Goal: Task Accomplishment & Management: Manage account settings

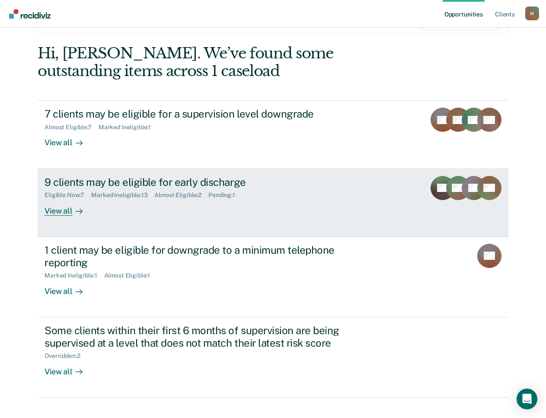
scroll to position [104, 0]
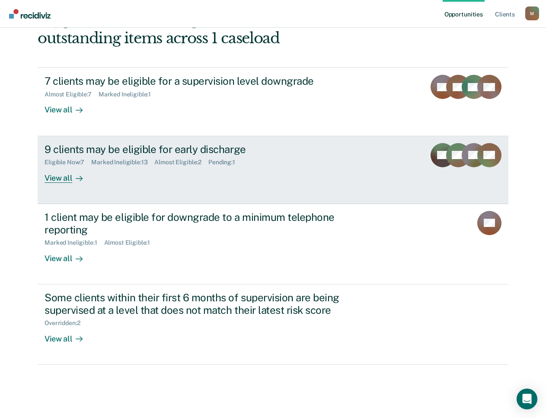
click at [143, 182] on div "9 clients may be eligible for early discharge Eligible Now : 7 Marked Ineligibl…" at bounding box center [206, 163] width 324 height 40
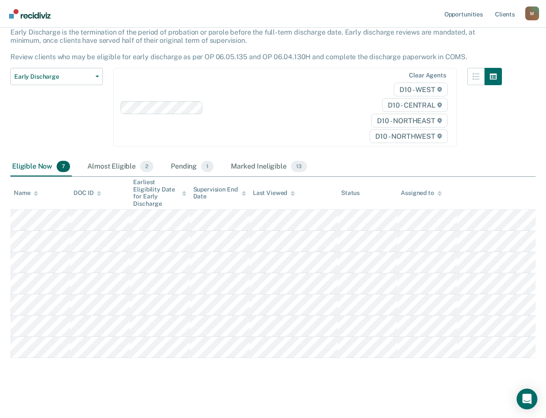
scroll to position [58, 0]
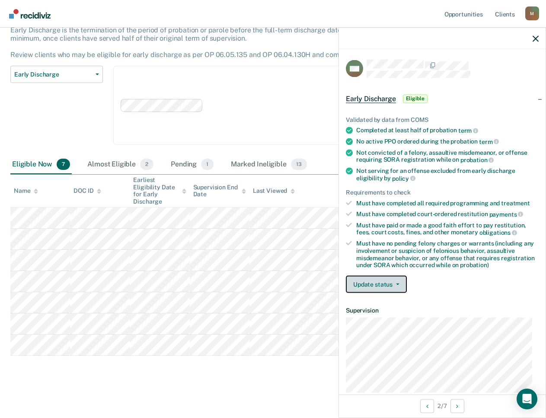
click at [385, 281] on button "Update status" at bounding box center [376, 284] width 61 height 17
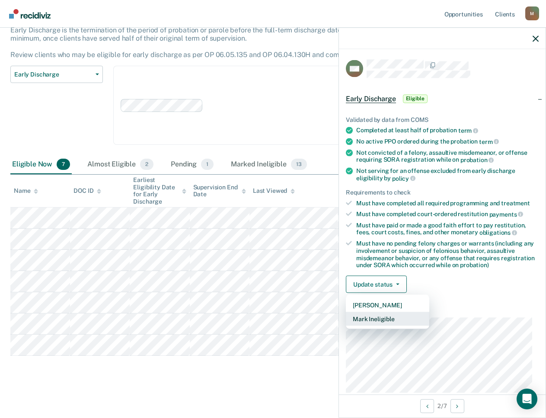
click at [396, 323] on button "Mark Ineligible" at bounding box center [387, 319] width 83 height 14
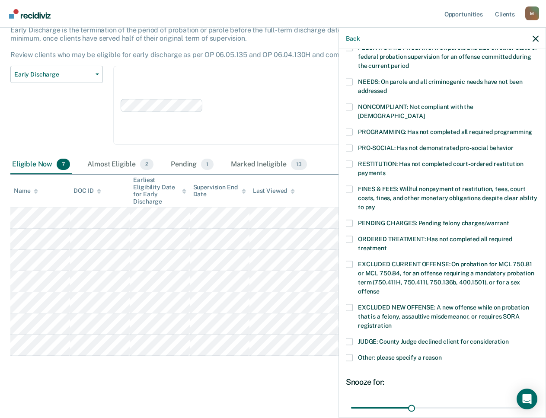
scroll to position [173, 0]
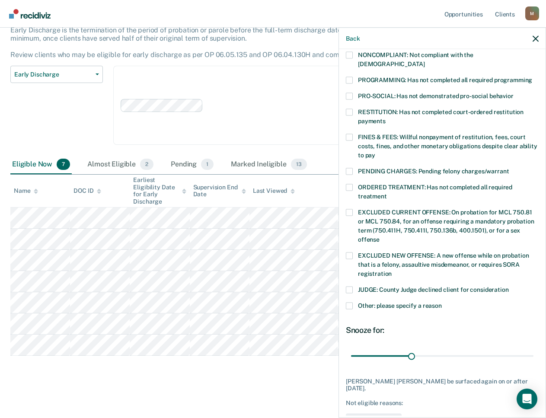
click at [349, 302] on span at bounding box center [349, 305] width 7 height 7
click at [441, 302] on input "Other: please specify a reason" at bounding box center [441, 302] width 0 height 0
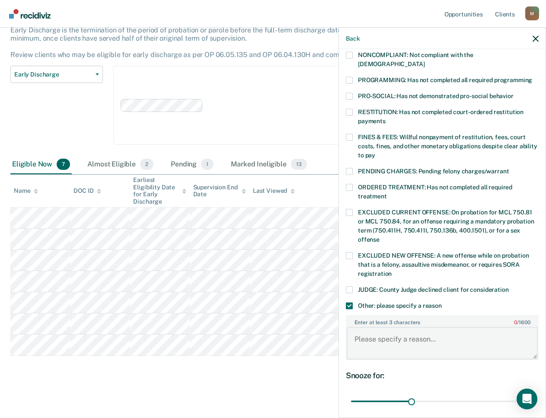
click at [388, 333] on textarea "Enter at least 3 characters 0 / 1600" at bounding box center [441, 343] width 191 height 32
paste textarea "Recidiviz updated: Probationer is a drug court participant and unable to be dis…"
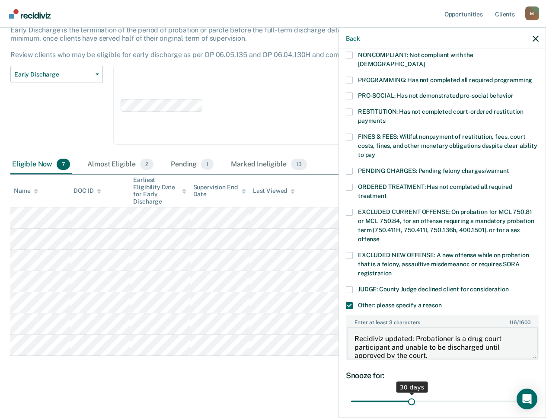
scroll to position [1, 0]
type textarea "Recidiviz updated: Probationer is a drug court participant and unable to be dis…"
drag, startPoint x: 421, startPoint y: 390, endPoint x: 569, endPoint y: 385, distance: 148.2
type input "90"
click at [533, 393] on input "range" at bounding box center [442, 400] width 182 height 15
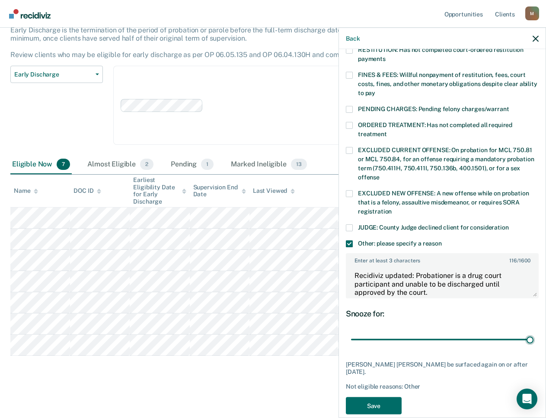
scroll to position [239, 0]
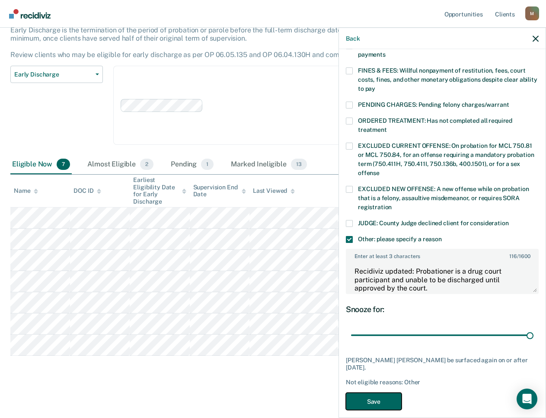
click at [383, 392] on button "Save" at bounding box center [374, 401] width 56 height 18
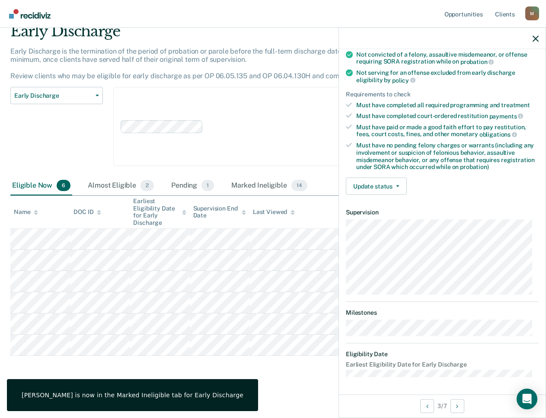
scroll to position [97, 0]
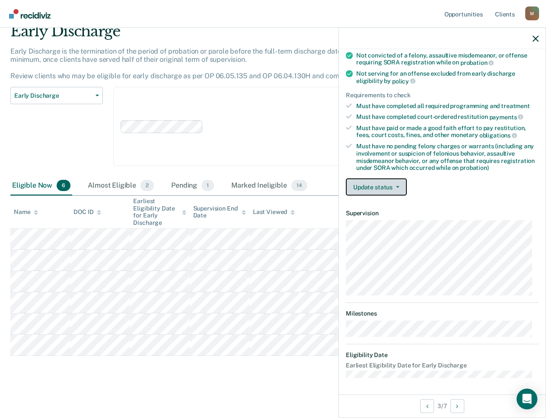
click at [384, 188] on button "Update status" at bounding box center [376, 186] width 61 height 17
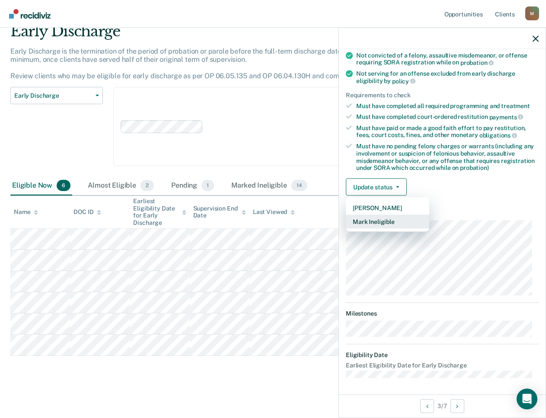
click at [381, 224] on button "Mark Ineligible" at bounding box center [387, 222] width 83 height 14
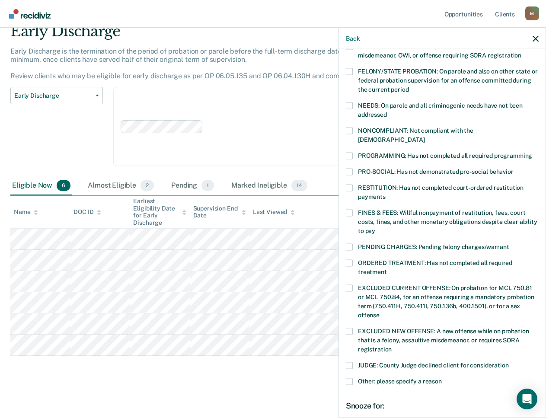
click at [349, 152] on span at bounding box center [349, 155] width 7 height 7
click at [532, 152] on input "PROGRAMMING: Has not completed all required programming" at bounding box center [532, 152] width 0 height 0
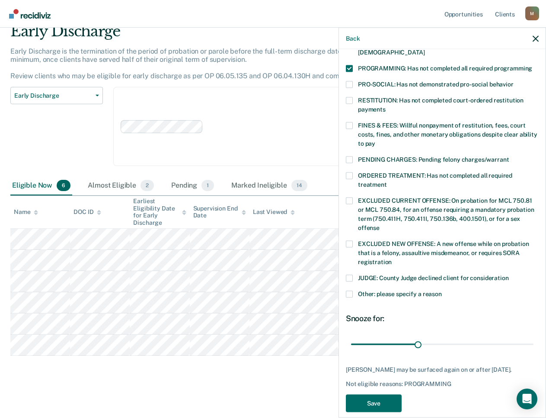
scroll to position [186, 0]
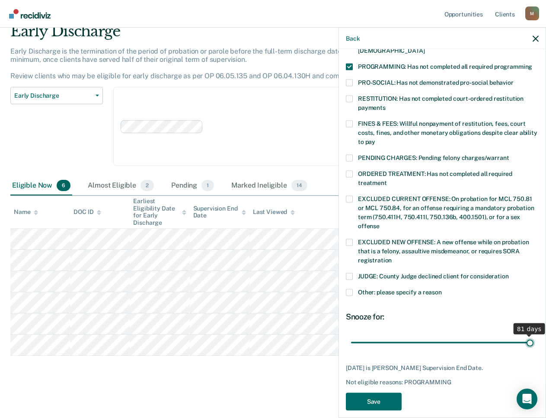
drag, startPoint x: 418, startPoint y: 334, endPoint x: 552, endPoint y: 325, distance: 134.6
type input "81"
click at [533, 335] on input "range" at bounding box center [442, 342] width 182 height 15
click at [392, 392] on button "Save" at bounding box center [374, 401] width 56 height 18
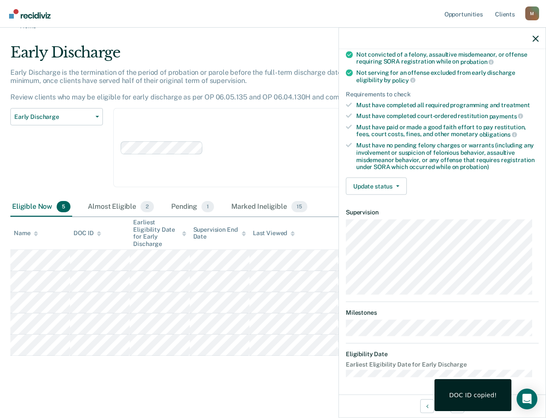
scroll to position [97, 0]
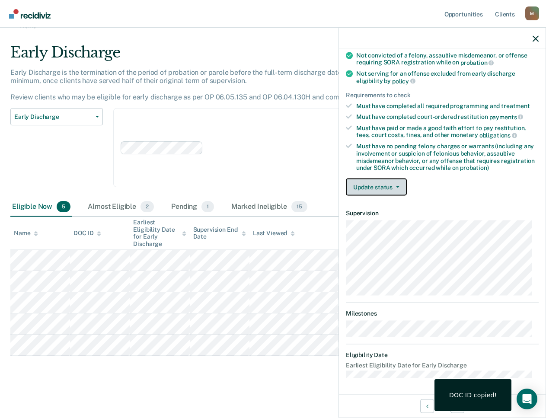
click at [384, 186] on button "Update status" at bounding box center [376, 186] width 61 height 17
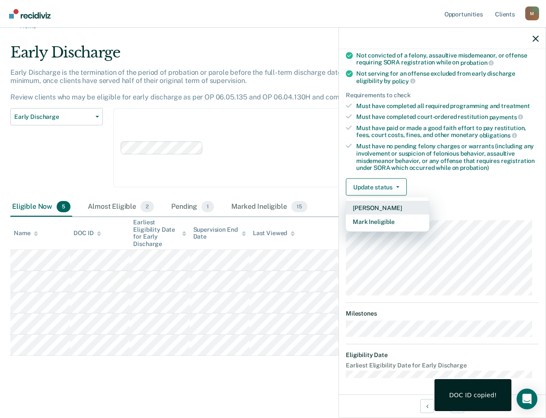
click at [385, 208] on button "[PERSON_NAME]" at bounding box center [387, 208] width 83 height 14
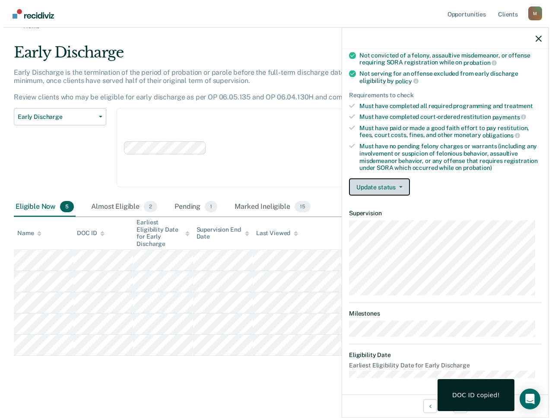
scroll to position [0, 0]
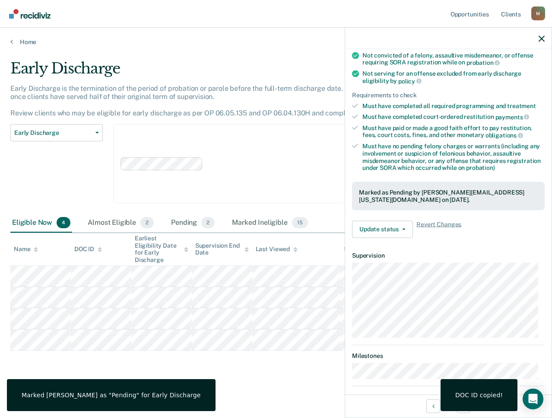
click at [72, 181] on div "Early Discharge Classification Review Early Discharge Minimum Telephone Reporti…" at bounding box center [56, 168] width 92 height 89
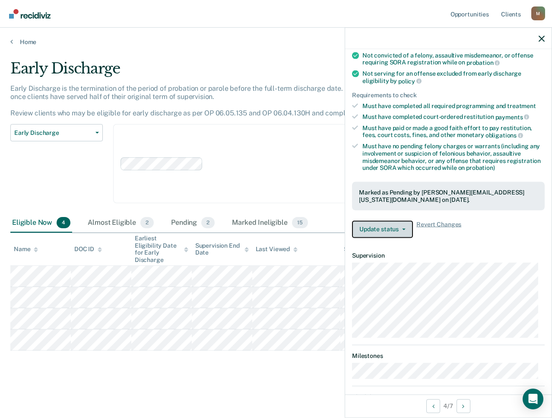
click at [386, 230] on button "Update status" at bounding box center [382, 228] width 61 height 17
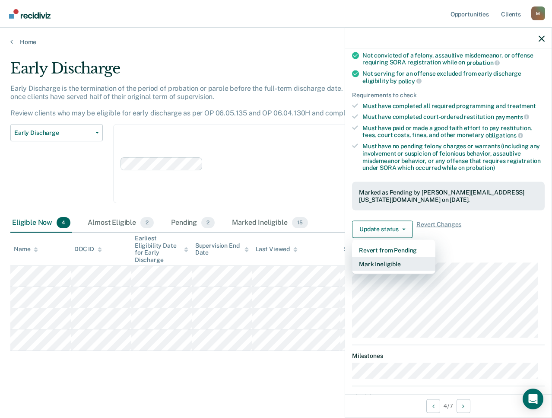
click at [393, 264] on button "Mark Ineligible" at bounding box center [393, 264] width 83 height 14
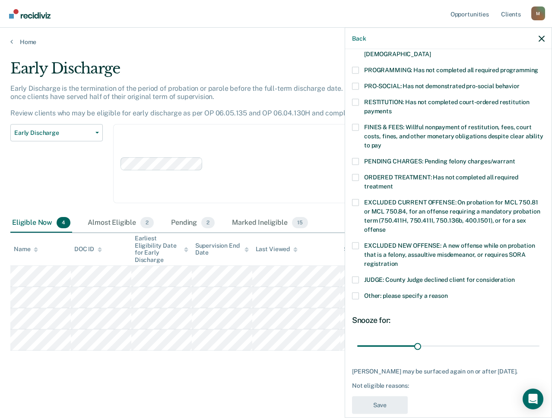
scroll to position [184, 0]
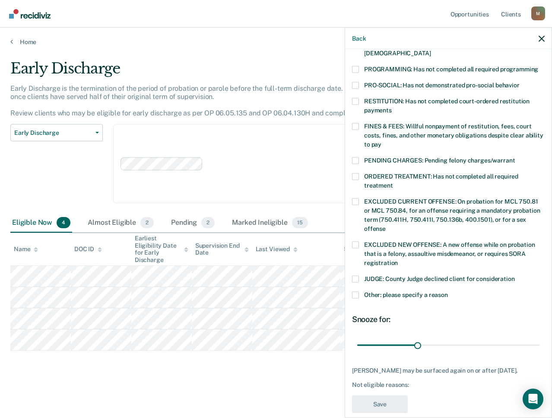
click at [357, 291] on span at bounding box center [355, 294] width 7 height 7
click at [448, 291] on input "Other: please specify a reason" at bounding box center [448, 291] width 0 height 0
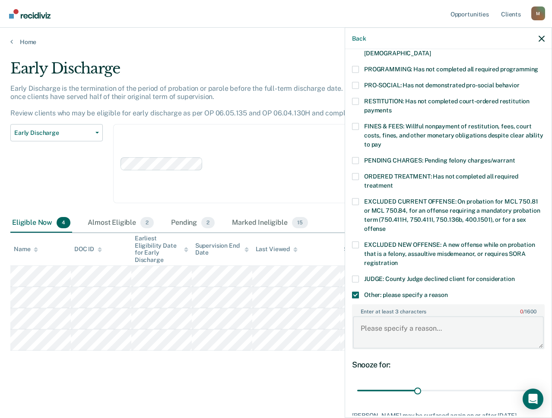
click at [395, 324] on textarea "Enter at least 3 characters 0 / 1600" at bounding box center [448, 332] width 191 height 32
type textarea "P"
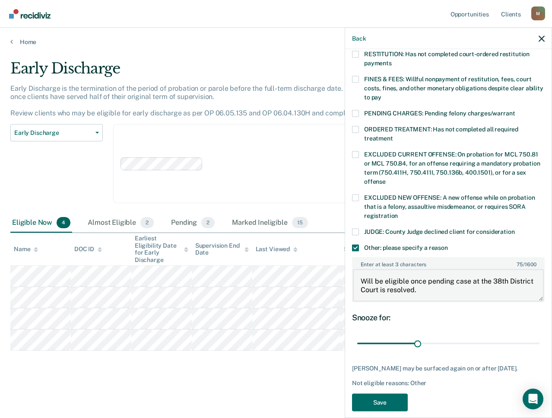
scroll to position [239, 0]
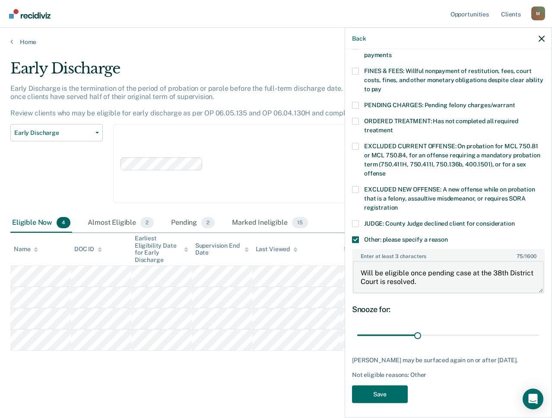
drag, startPoint x: 456, startPoint y: 274, endPoint x: 354, endPoint y: 257, distance: 102.9
click at [354, 261] on textarea "Will be eligible once pending case at the 38th District Court is resolved." at bounding box center [448, 277] width 191 height 32
type textarea "Will be eligible once pending case at the 38th District Court is resolved."
click at [540, 40] on icon "button" at bounding box center [542, 38] width 6 height 6
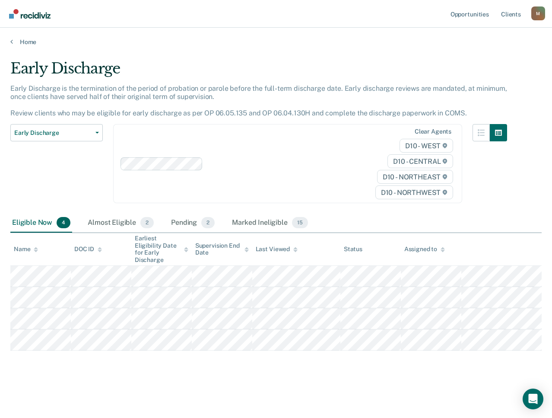
scroll to position [140, 0]
click at [35, 176] on div "Early Discharge Classification Review Early Discharge Minimum Telephone Reporti…" at bounding box center [56, 168] width 92 height 89
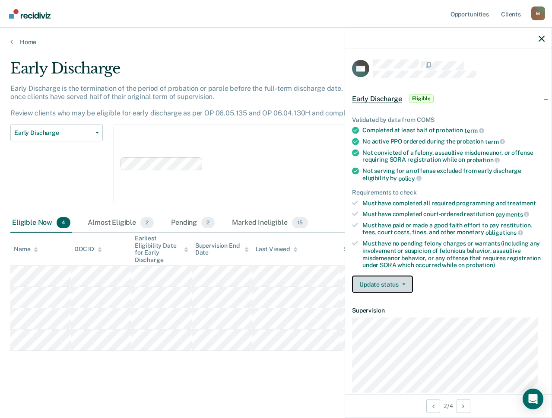
click at [389, 284] on button "Update status" at bounding box center [382, 284] width 61 height 17
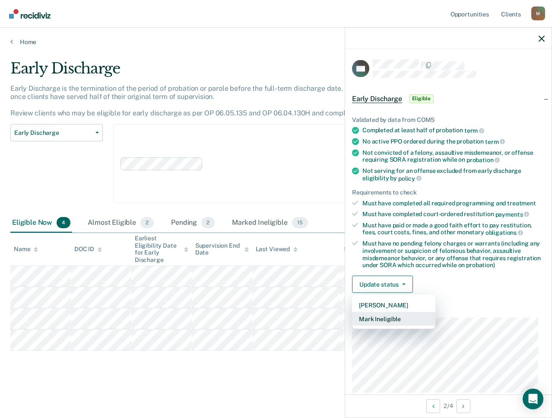
click at [388, 319] on button "Mark Ineligible" at bounding box center [393, 319] width 83 height 14
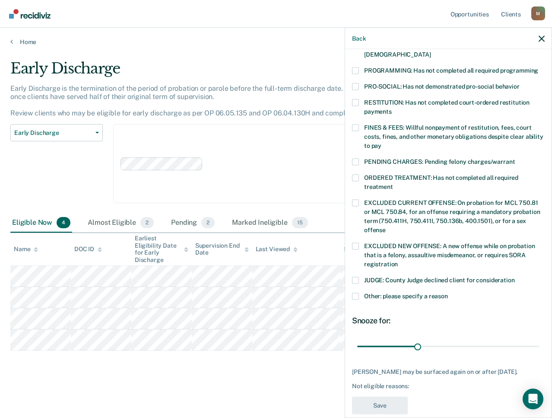
scroll to position [186, 0]
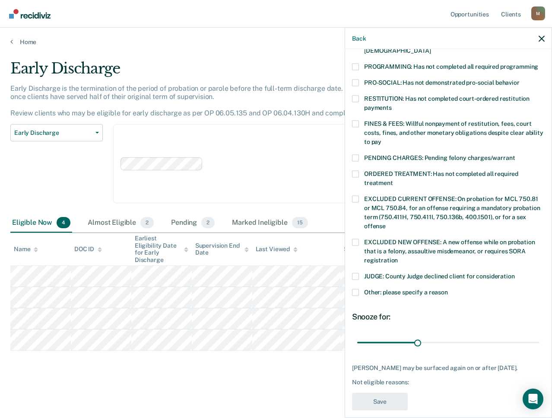
click at [358, 289] on span at bounding box center [355, 292] width 7 height 7
click at [448, 289] on input "Other: please specify a reason" at bounding box center [448, 289] width 0 height 0
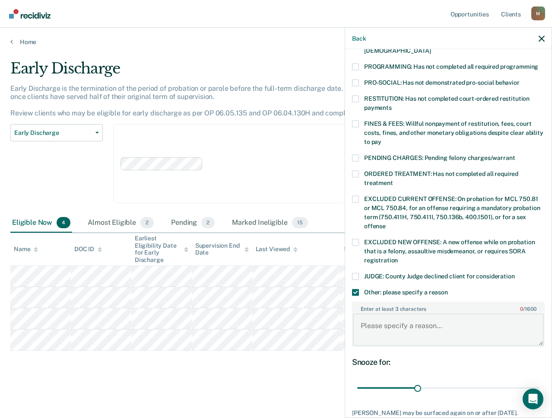
click at [401, 325] on textarea "Enter at least 3 characters 0 / 1600" at bounding box center [448, 330] width 191 height 32
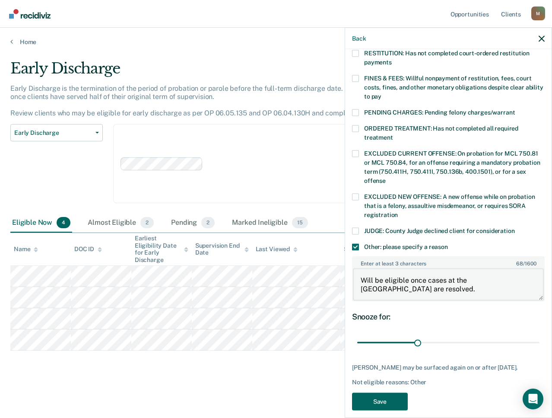
type textarea "Will be eligible once cases at the [GEOGRAPHIC_DATA] are resolved."
click at [380, 393] on button "Save" at bounding box center [380, 401] width 56 height 18
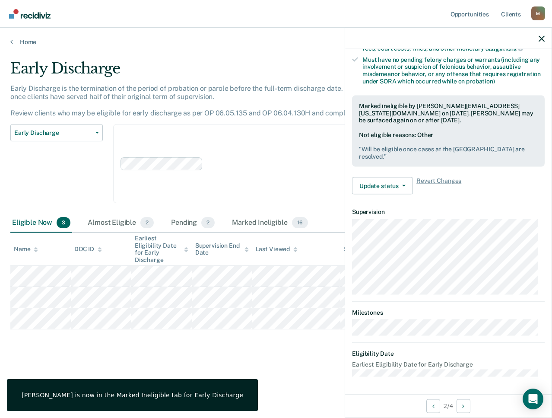
scroll to position [89, 0]
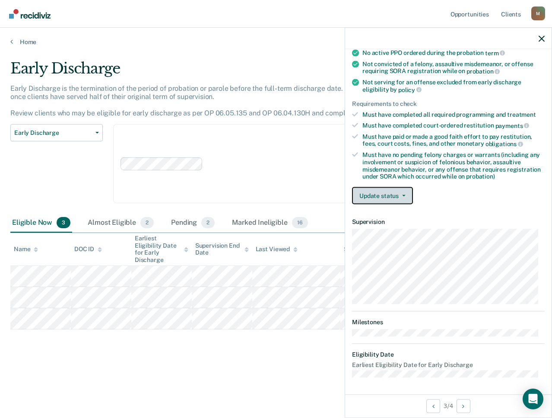
click at [384, 194] on button "Update status" at bounding box center [382, 195] width 61 height 17
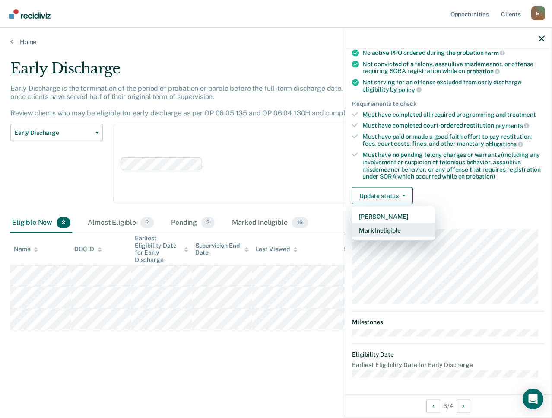
click at [376, 234] on button "Mark Ineligible" at bounding box center [393, 230] width 83 height 14
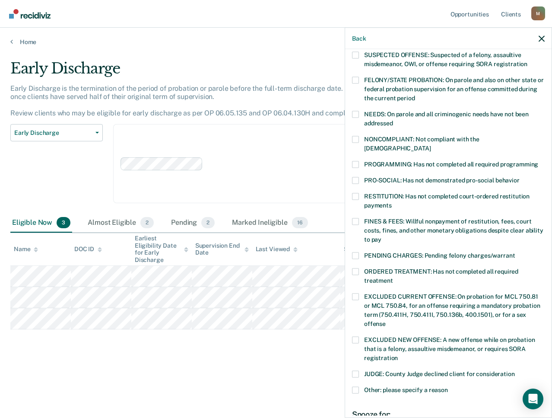
click at [353, 161] on span at bounding box center [355, 164] width 7 height 7
click at [538, 161] on input "PROGRAMMING: Has not completed all required programming" at bounding box center [538, 161] width 0 height 0
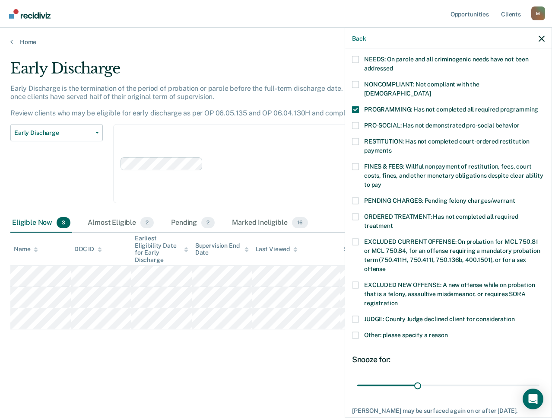
scroll to position [186, 0]
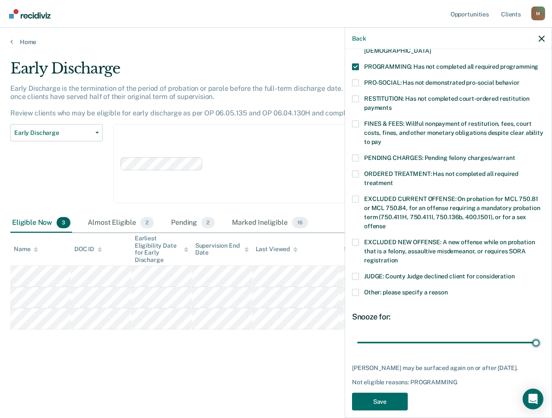
drag, startPoint x: 413, startPoint y: 330, endPoint x: 545, endPoint y: 329, distance: 131.7
type input "90"
click at [539, 335] on input "range" at bounding box center [448, 342] width 182 height 15
click at [389, 392] on button "Save" at bounding box center [380, 401] width 56 height 18
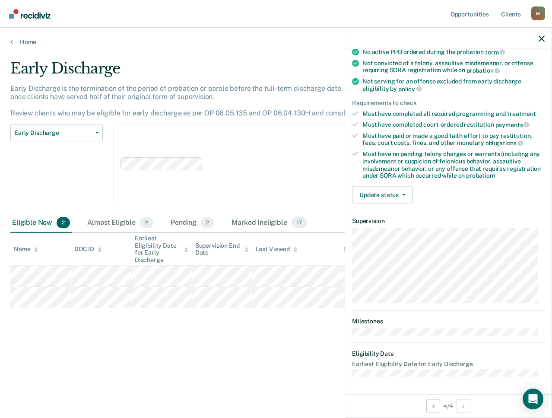
scroll to position [89, 0]
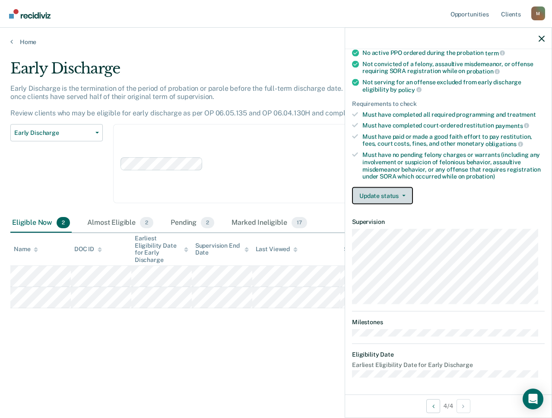
click at [381, 200] on button "Update status" at bounding box center [382, 195] width 61 height 17
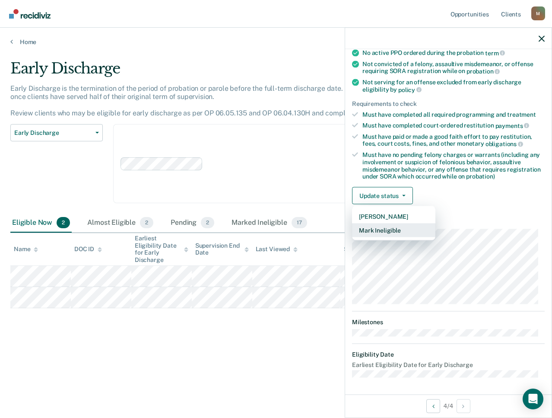
click at [391, 228] on button "Mark Ineligible" at bounding box center [393, 230] width 83 height 14
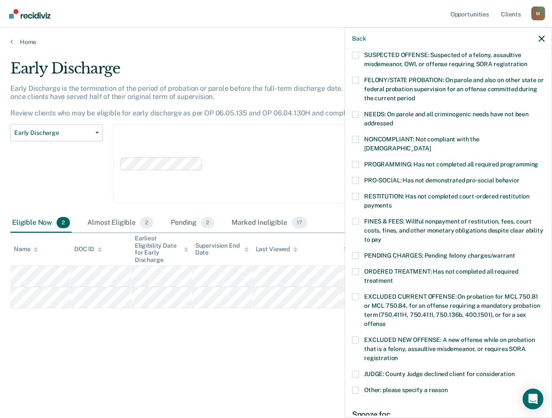
drag, startPoint x: 360, startPoint y: 155, endPoint x: 368, endPoint y: 160, distance: 9.3
click at [360, 161] on label "PROGRAMMING: Has not completed all required programming" at bounding box center [448, 165] width 193 height 9
click at [538, 161] on input "PROGRAMMING: Has not completed all required programming" at bounding box center [538, 161] width 0 height 0
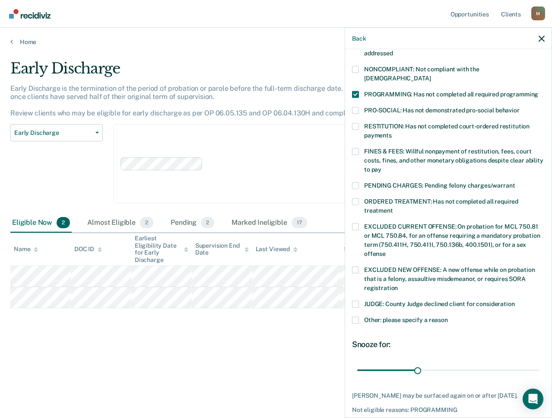
scroll to position [186, 0]
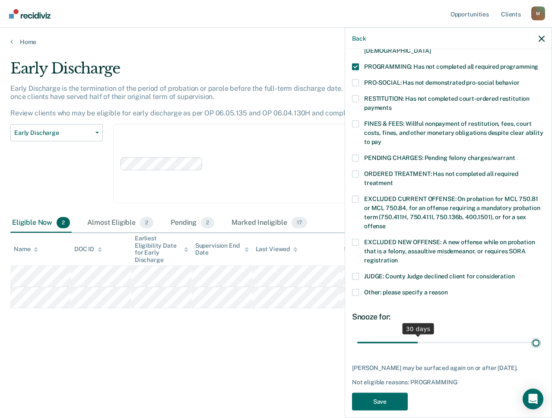
drag, startPoint x: 415, startPoint y: 331, endPoint x: 558, endPoint y: 333, distance: 143.0
type input "90"
click at [539, 335] on input "range" at bounding box center [448, 342] width 182 height 15
click at [391, 399] on button "Save" at bounding box center [380, 401] width 56 height 18
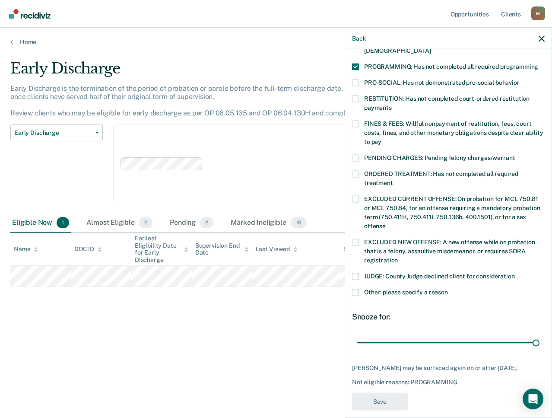
scroll to position [89, 0]
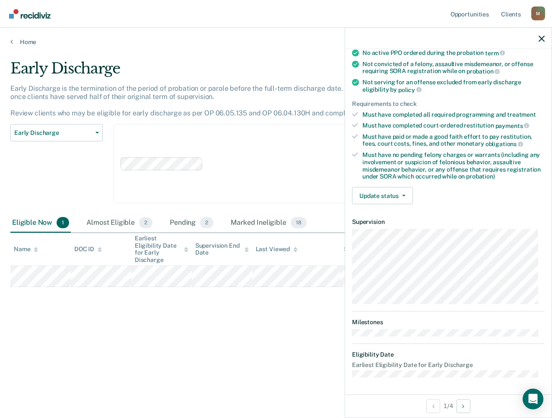
click at [213, 361] on div "Early Discharge Early Discharge is the termination of the period of probation o…" at bounding box center [275, 220] width 531 height 321
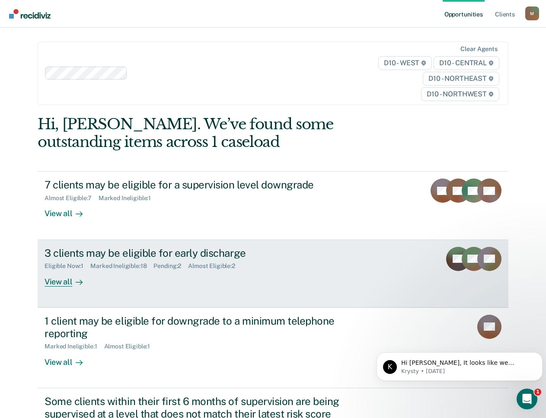
click at [88, 265] on div "Eligible Now : 1 Marked Ineligible : 18 Pending : 2 Almost Eligible : 2" at bounding box center [195, 264] width 303 height 11
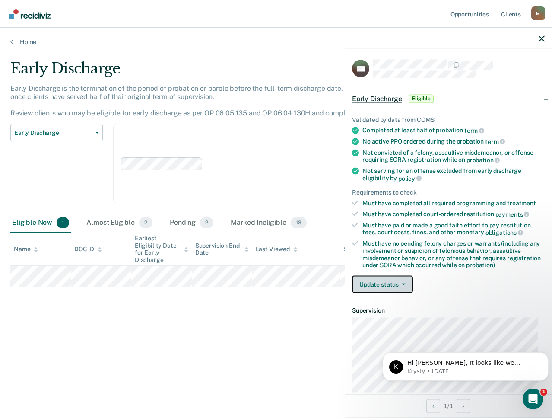
click at [383, 282] on button "Update status" at bounding box center [382, 284] width 61 height 17
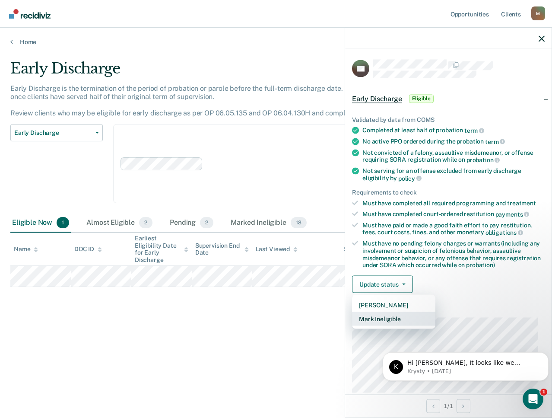
click at [385, 321] on button "Mark Ineligible" at bounding box center [393, 319] width 83 height 14
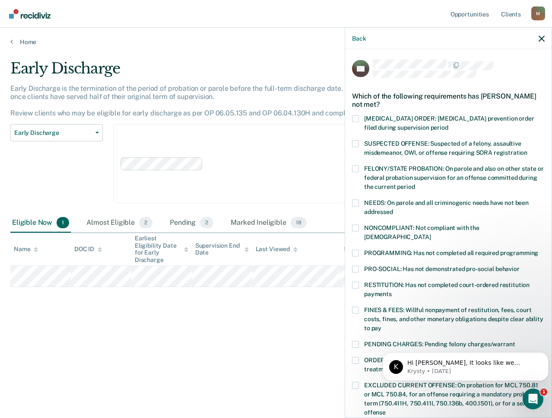
click at [357, 249] on span at bounding box center [355, 252] width 7 height 7
click at [538, 249] on input "PROGRAMMING: Has not completed all required programming" at bounding box center [538, 249] width 0 height 0
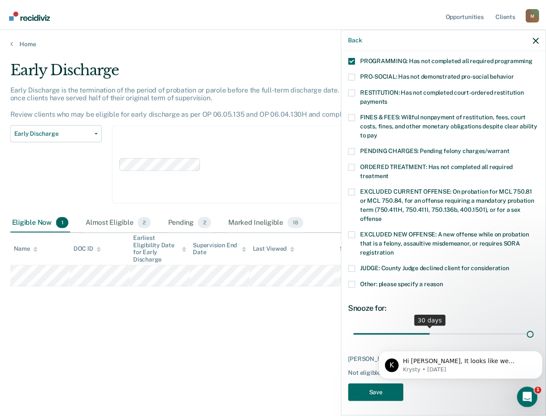
scroll to position [186, 0]
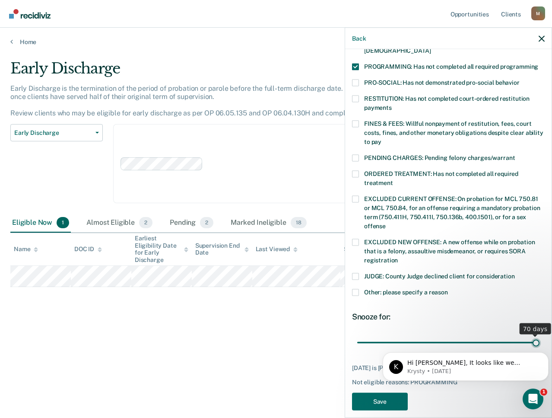
drag, startPoint x: 432, startPoint y: 325, endPoint x: 570, endPoint y: 329, distance: 137.8
type input "70"
click at [539, 335] on input "range" at bounding box center [448, 342] width 182 height 15
click at [388, 390] on body "K Hi [PERSON_NAME], It looks like we haven’t heard back from you in a while so …" at bounding box center [466, 364] width 166 height 54
click at [384, 391] on html "K Hi [PERSON_NAME], It looks like we haven’t heard back from you in a while so …" at bounding box center [465, 364] width 173 height 60
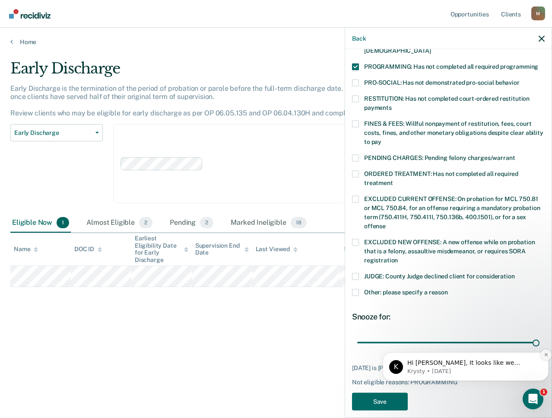
click at [545, 355] on icon "Dismiss notification" at bounding box center [546, 354] width 5 height 5
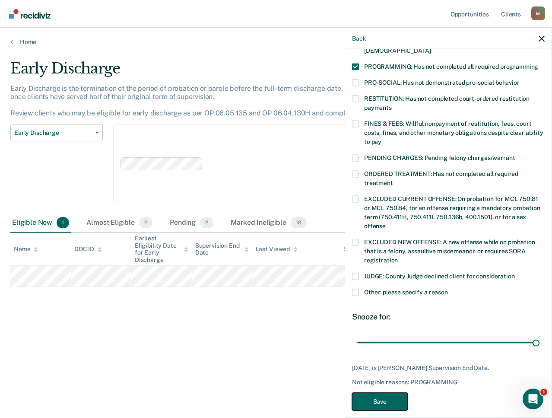
click at [382, 392] on button "Save" at bounding box center [380, 401] width 56 height 18
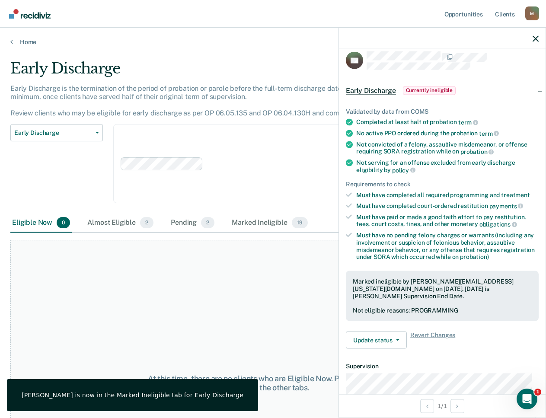
scroll to position [0, 0]
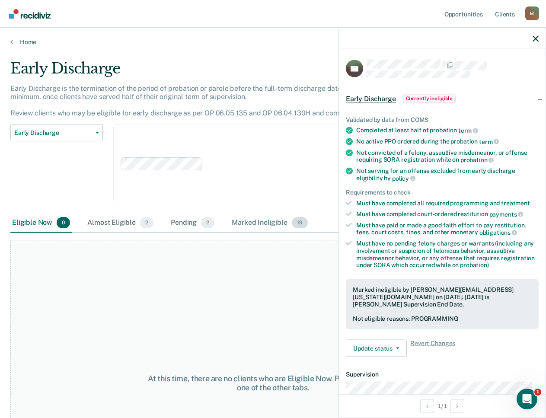
click at [257, 222] on div "Marked Ineligible 19" at bounding box center [269, 222] width 79 height 19
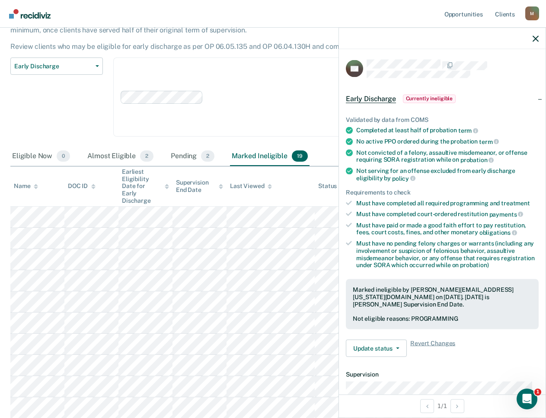
scroll to position [86, 0]
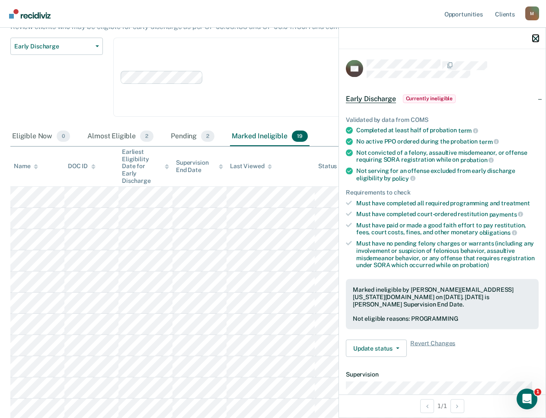
click at [533, 36] on icon "button" at bounding box center [535, 38] width 6 height 6
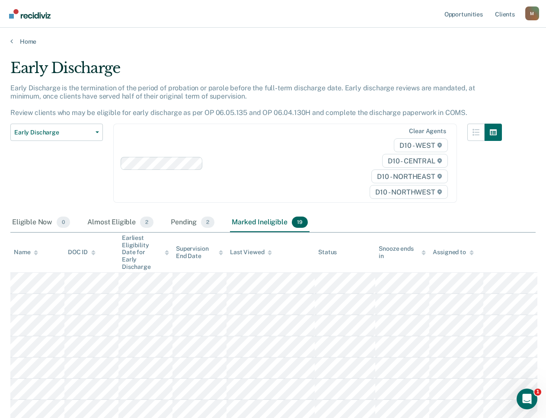
scroll to position [0, 0]
click at [23, 40] on link "Home" at bounding box center [272, 42] width 525 height 8
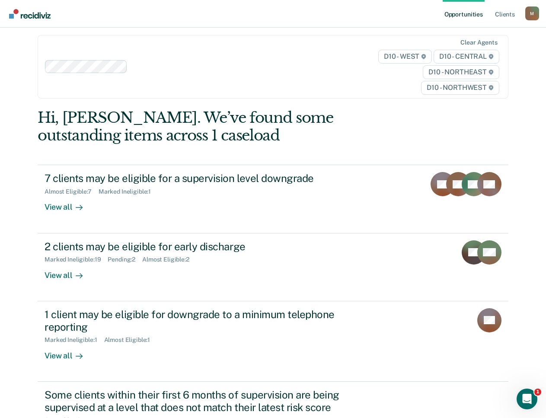
scroll to position [86, 0]
